Goal: Transaction & Acquisition: Book appointment/travel/reservation

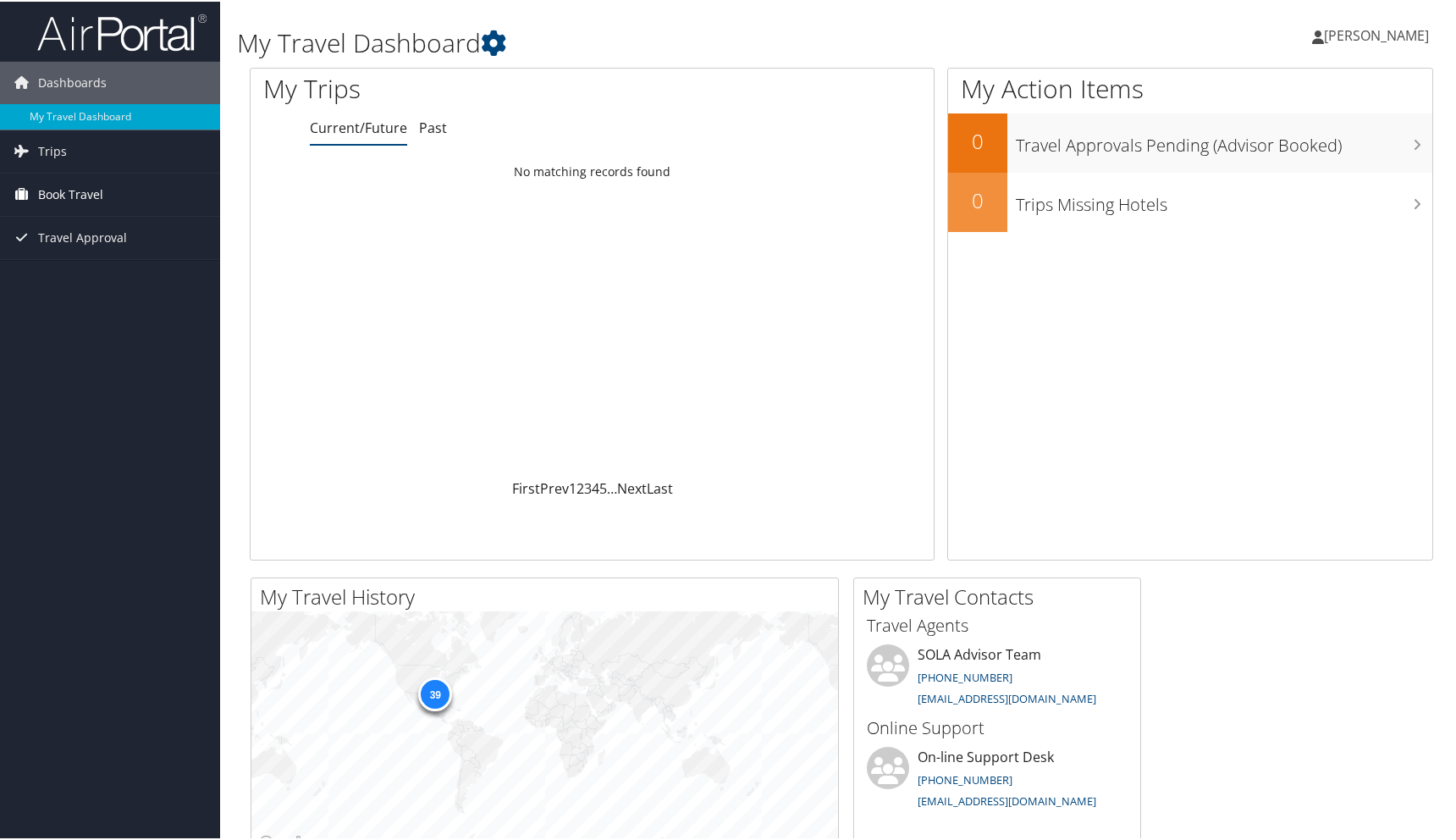
click at [94, 196] on span "Book Travel" at bounding box center [71, 193] width 65 height 42
click at [162, 251] on link "Book/Manage Online Trips" at bounding box center [110, 252] width 221 height 26
